Goal: Task Accomplishment & Management: Use online tool/utility

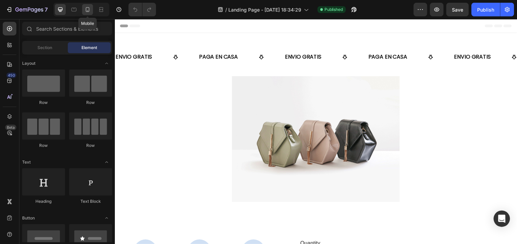
click at [88, 11] on icon at bounding box center [87, 9] width 7 height 7
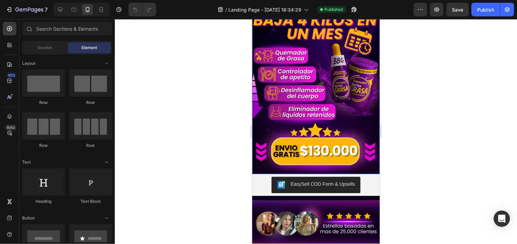
scroll to position [328, 0]
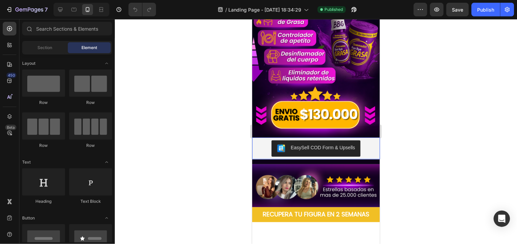
click at [263, 140] on div "EasySell COD Form & Upsells" at bounding box center [316, 148] width 122 height 16
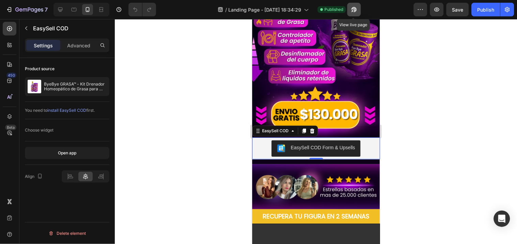
click at [355, 5] on button "button" at bounding box center [354, 10] width 14 height 14
click at [455, 161] on div at bounding box center [316, 131] width 402 height 225
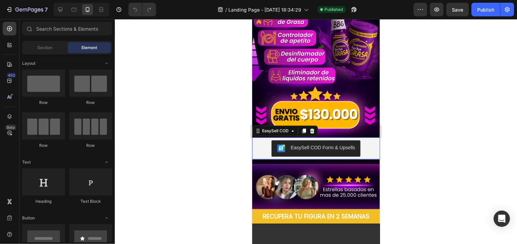
click at [259, 140] on div "EasySell COD Form & Upsells" at bounding box center [316, 148] width 122 height 16
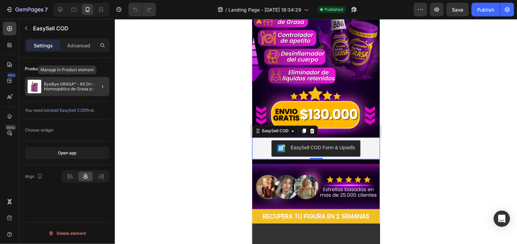
click at [86, 86] on p "ByeBye GRASA™ - Kit Drenador Homeopático de Grasa para Bajar de Peso" at bounding box center [75, 87] width 63 height 10
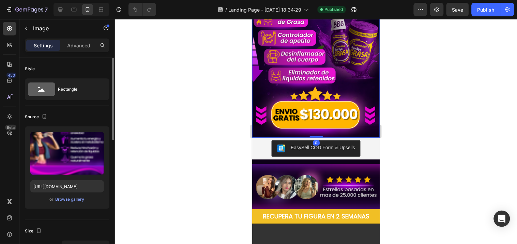
click at [194, 77] on div at bounding box center [316, 131] width 402 height 225
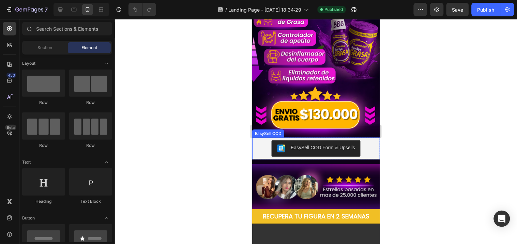
click at [263, 140] on div "EasySell COD Form & Upsells" at bounding box center [316, 148] width 122 height 16
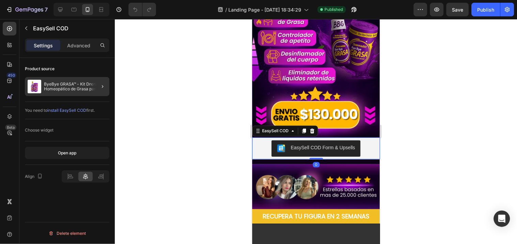
click at [94, 87] on div at bounding box center [99, 86] width 19 height 19
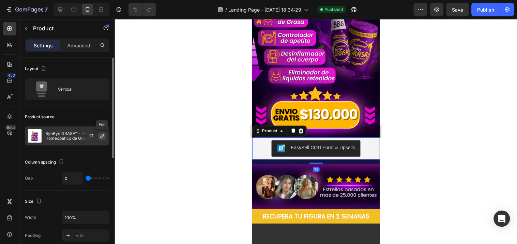
click at [101, 137] on icon "button" at bounding box center [102, 135] width 5 height 5
click at [92, 134] on icon "button" at bounding box center [92, 135] width 4 height 2
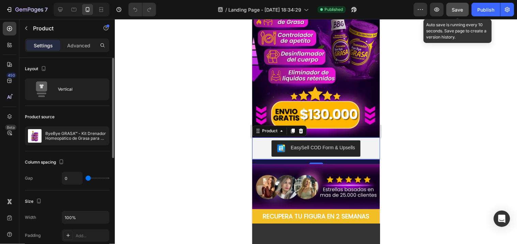
click at [464, 10] on span "Save" at bounding box center [457, 10] width 11 height 6
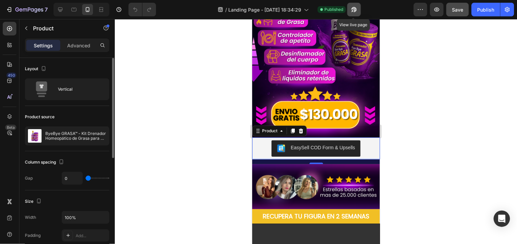
click at [355, 9] on icon "button" at bounding box center [354, 9] width 5 height 5
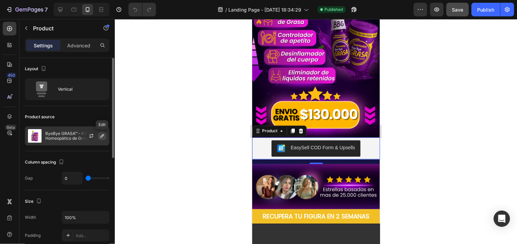
click at [103, 135] on icon "button" at bounding box center [102, 135] width 3 height 3
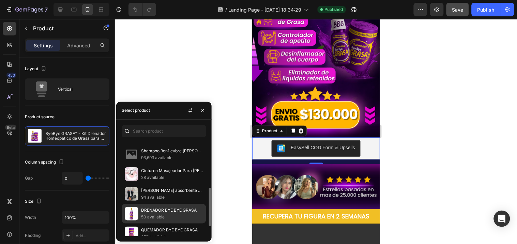
scroll to position [142, 0]
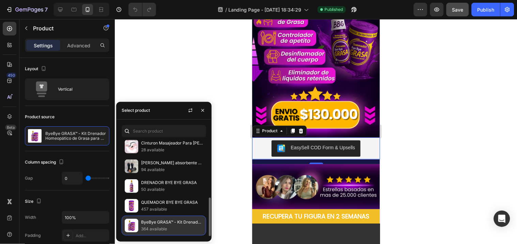
click at [186, 222] on p "ByeBye GRASA™ - Kit Drenador Homeopático de Grasa para Bajar de Peso" at bounding box center [172, 222] width 62 height 7
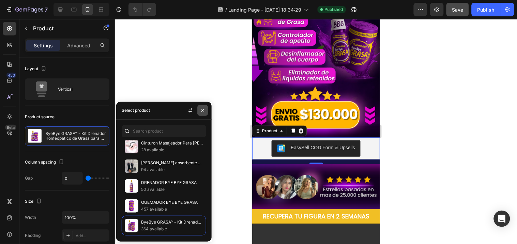
click at [203, 110] on icon "button" at bounding box center [202, 110] width 3 height 3
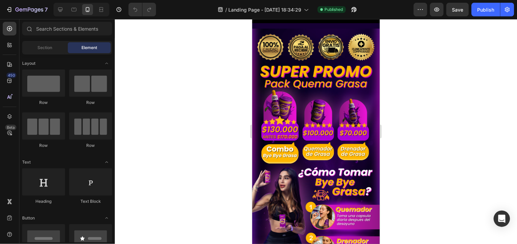
scroll to position [326, 0]
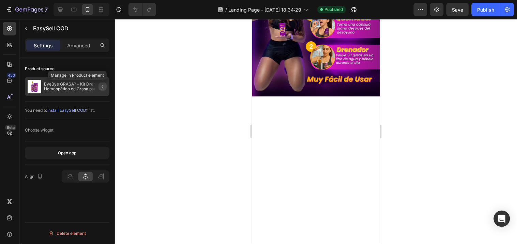
click at [103, 85] on icon "button" at bounding box center [102, 86] width 5 height 5
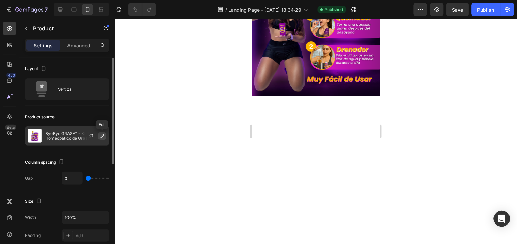
click at [102, 136] on icon "button" at bounding box center [102, 135] width 5 height 5
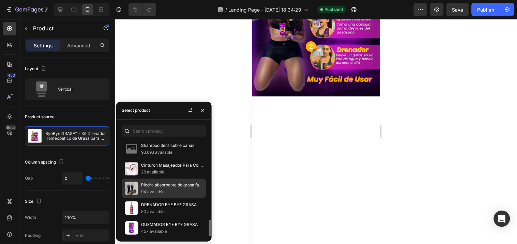
scroll to position [142, 0]
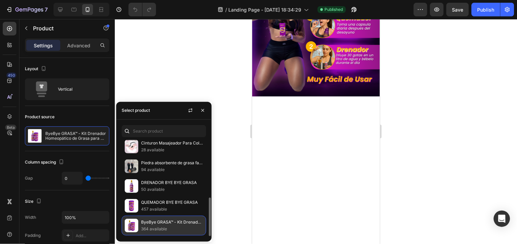
click at [151, 227] on p "364 available" at bounding box center [172, 229] width 62 height 7
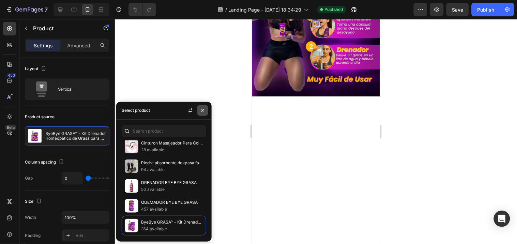
click at [202, 109] on icon "button" at bounding box center [202, 110] width 5 height 5
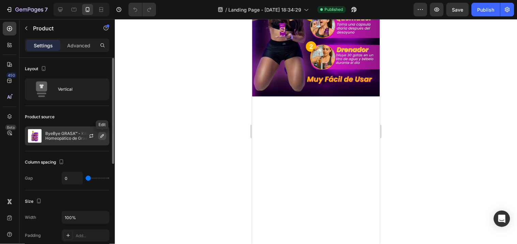
click at [101, 135] on icon "button" at bounding box center [102, 135] width 5 height 5
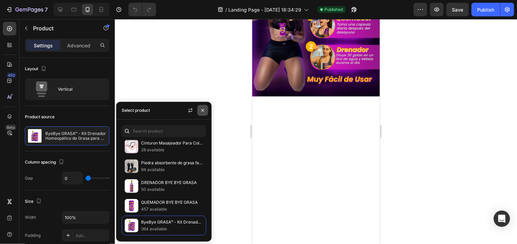
click at [202, 108] on icon "button" at bounding box center [202, 110] width 5 height 5
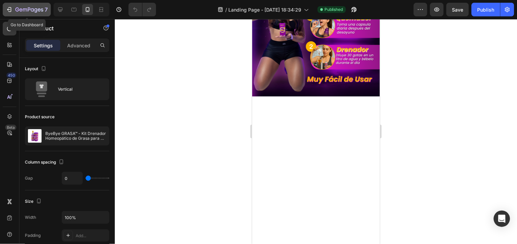
click at [32, 6] on div "7" at bounding box center [31, 9] width 32 height 8
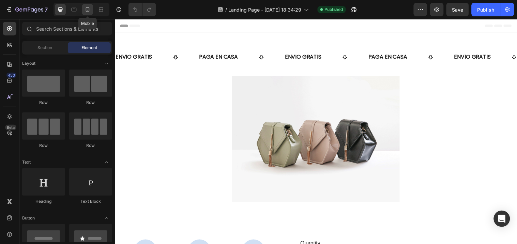
click at [87, 7] on icon at bounding box center [88, 9] width 4 height 5
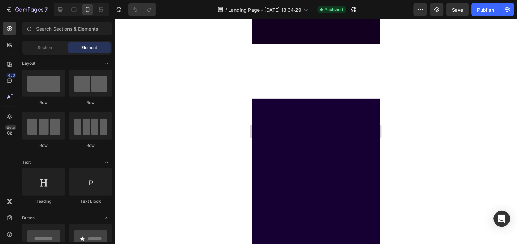
scroll to position [285, 0]
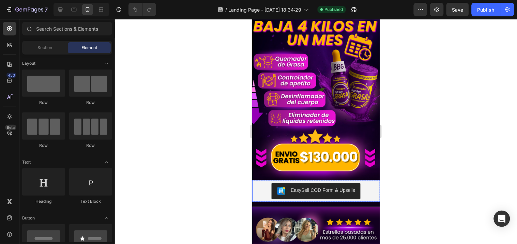
click at [258, 183] on div "EasySell COD Form & Upsells" at bounding box center [316, 191] width 122 height 16
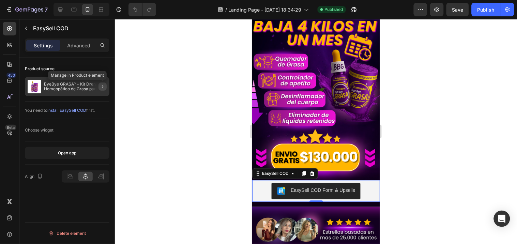
click at [101, 86] on icon "button" at bounding box center [102, 86] width 5 height 5
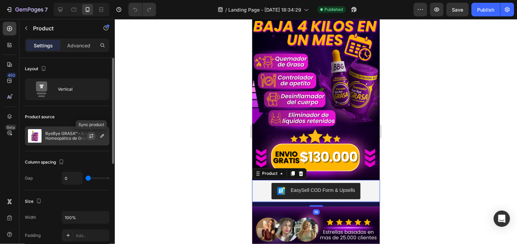
click at [91, 134] on icon "button" at bounding box center [91, 135] width 5 height 5
click at [101, 138] on icon "button" at bounding box center [102, 135] width 5 height 5
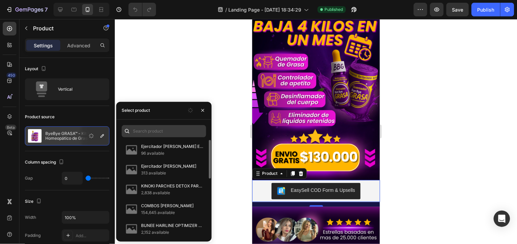
scroll to position [0, 0]
click at [157, 136] on input "text" at bounding box center [164, 131] width 85 height 12
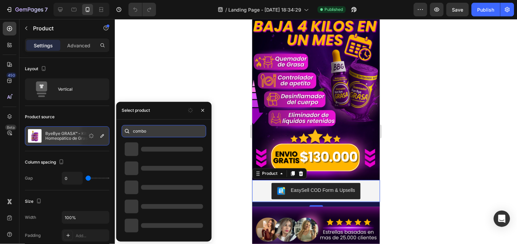
scroll to position [0, 0]
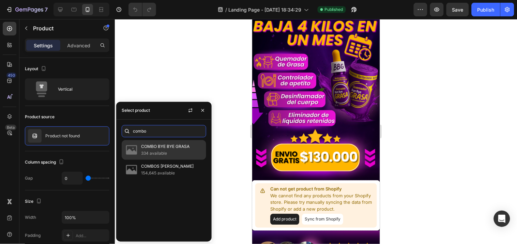
type input "combo"
click at [158, 147] on p "COMBO BYE BYE GRASA" at bounding box center [172, 146] width 62 height 7
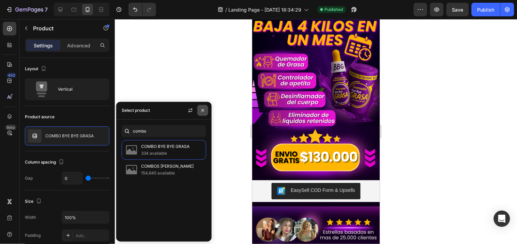
click at [206, 111] on button "button" at bounding box center [202, 110] width 11 height 11
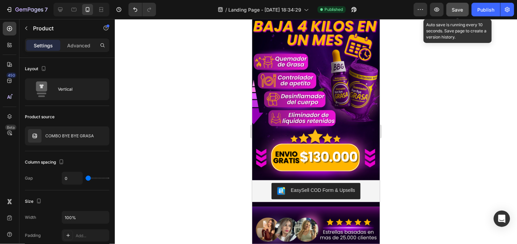
click at [465, 5] on button "Save" at bounding box center [458, 10] width 22 height 14
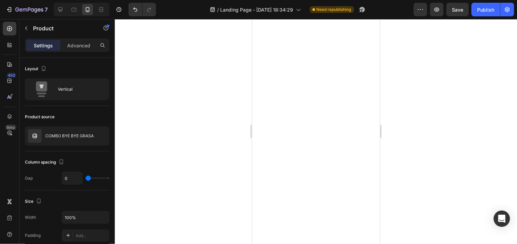
scroll to position [1800, 0]
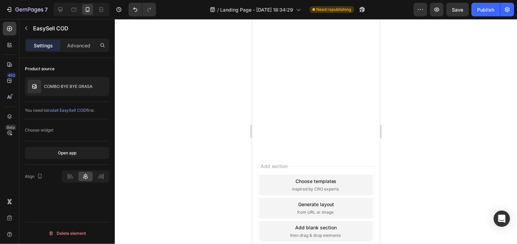
scroll to position [1743, 0]
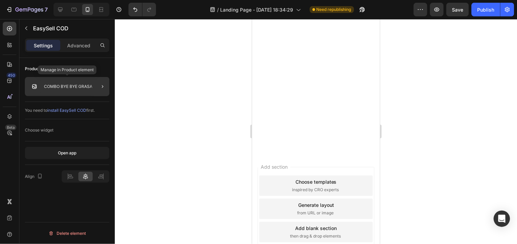
click at [82, 89] on p "COMBO BYE BYE GRASA" at bounding box center [68, 86] width 48 height 5
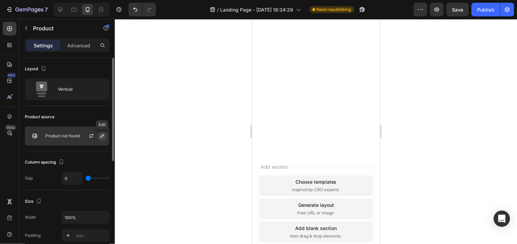
click at [100, 138] on icon "button" at bounding box center [102, 135] width 5 height 5
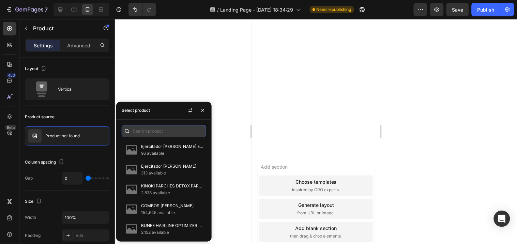
click at [165, 130] on input "text" at bounding box center [164, 131] width 85 height 12
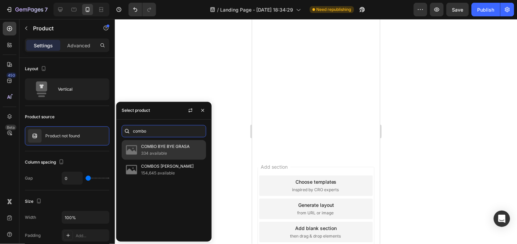
type input "combo"
click at [153, 144] on p "COMBO BYE BYE GRASA" at bounding box center [172, 146] width 62 height 7
click at [153, 148] on p "COMBO BYE BYE GRASA" at bounding box center [172, 146] width 62 height 7
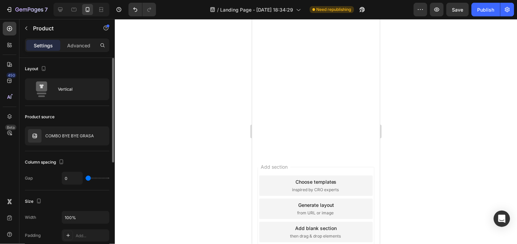
click at [97, 121] on div "Product source" at bounding box center [67, 116] width 85 height 11
click at [91, 135] on icon "button" at bounding box center [91, 135] width 5 height 5
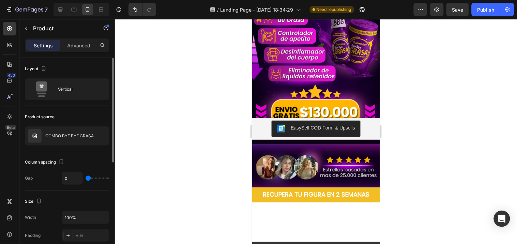
scroll to position [367, 0]
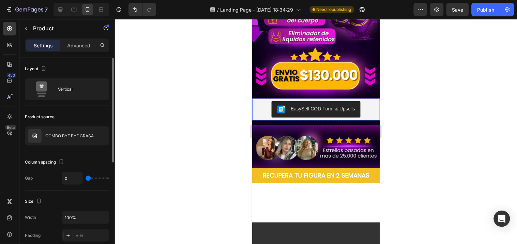
click at [262, 101] on div "EasySell COD Form & Upsells" at bounding box center [316, 109] width 122 height 16
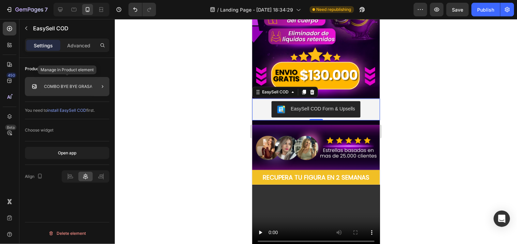
click at [85, 86] on p "COMBO BYE BYE GRASA" at bounding box center [68, 86] width 48 height 5
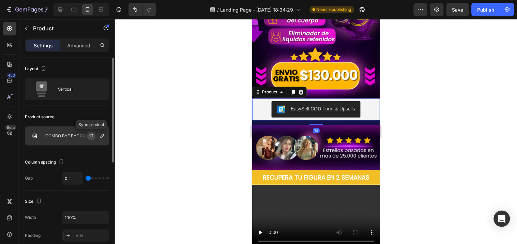
click at [91, 135] on icon "button" at bounding box center [91, 135] width 5 height 5
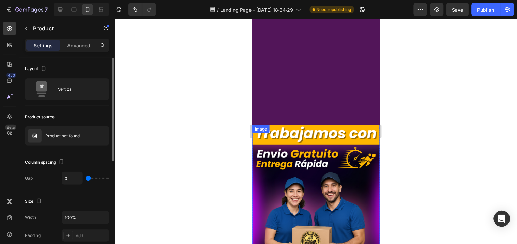
scroll to position [2233, 0]
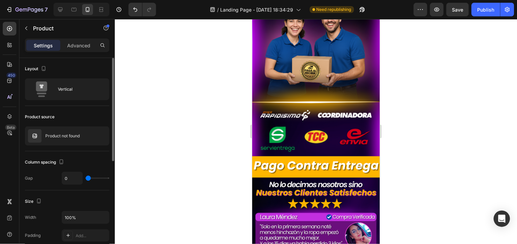
click at [171, 110] on div at bounding box center [316, 131] width 402 height 225
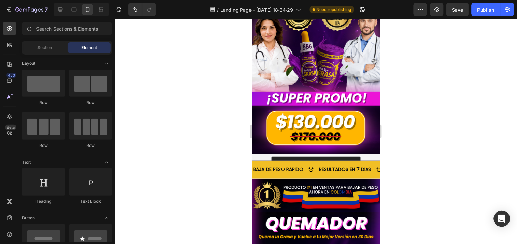
scroll to position [1715, 0]
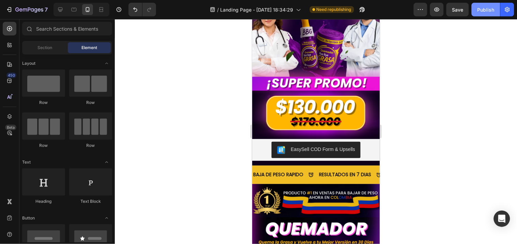
click at [483, 12] on div "Publish" at bounding box center [486, 9] width 17 height 7
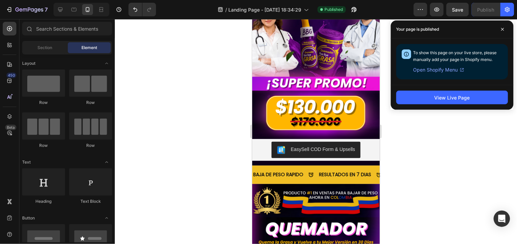
click at [418, 164] on div at bounding box center [316, 131] width 402 height 225
